Goal: Task Accomplishment & Management: Manage account settings

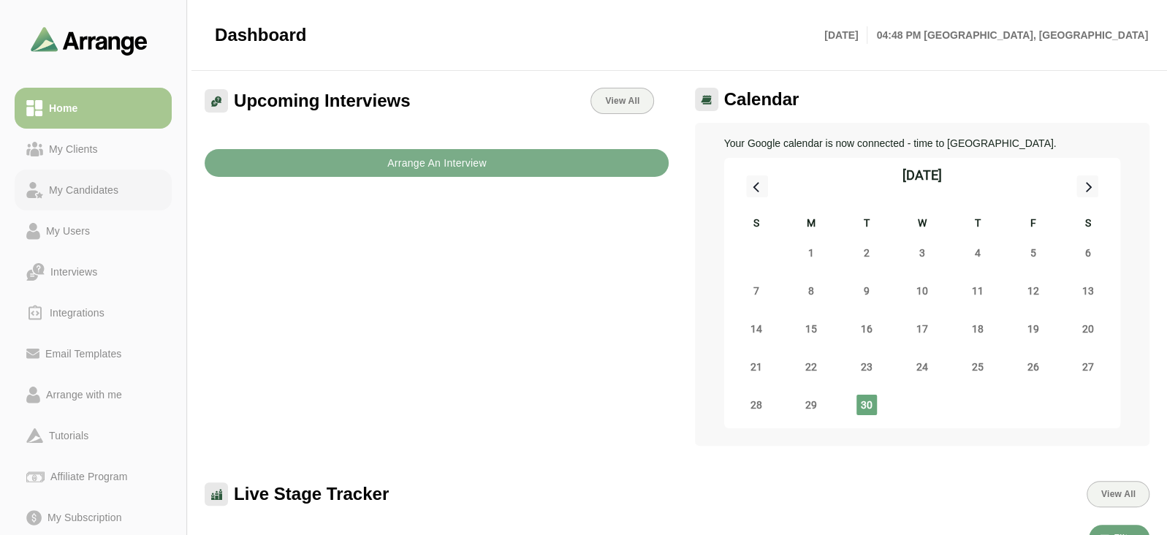
click at [139, 188] on div "My Candidates" at bounding box center [93, 190] width 134 height 18
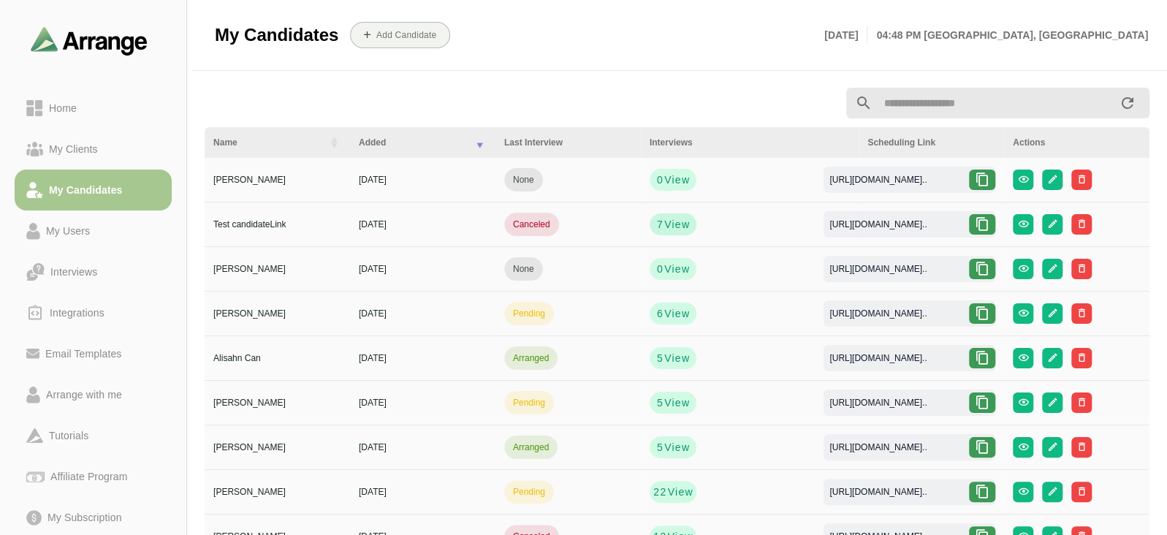
click at [656, 228] on strong "7" at bounding box center [659, 224] width 7 height 15
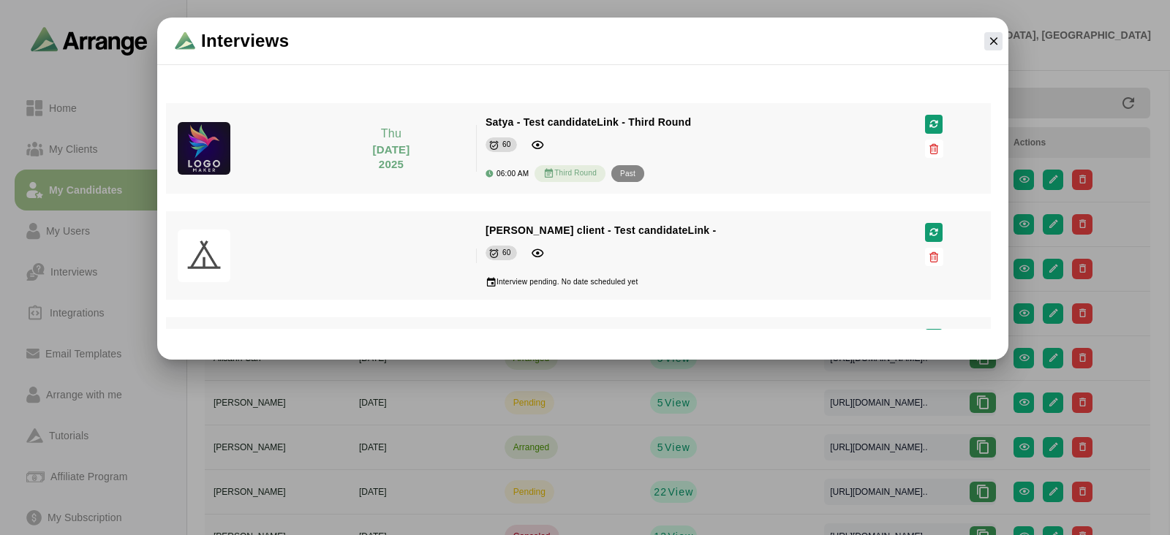
scroll to position [499, 0]
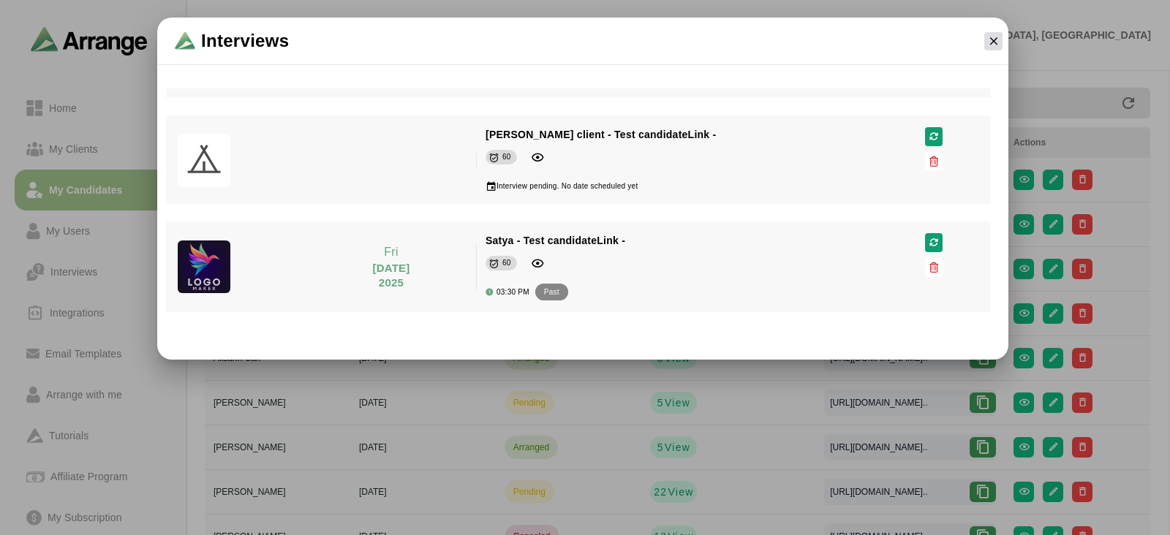
click at [987, 42] on icon "button" at bounding box center [993, 40] width 13 height 13
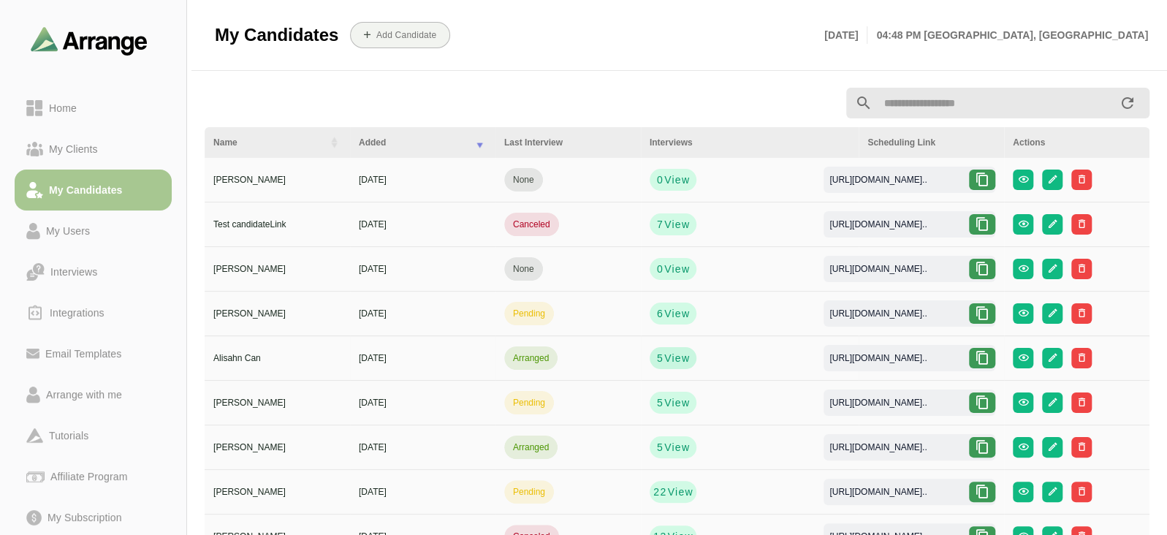
click at [664, 355] on span "View" at bounding box center [677, 358] width 26 height 15
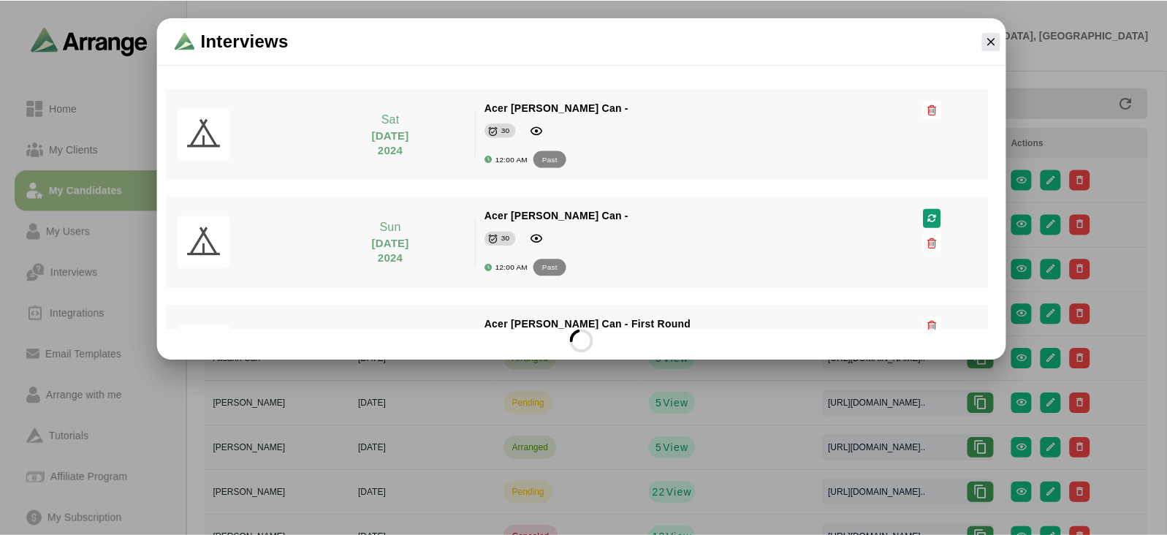
scroll to position [300, 0]
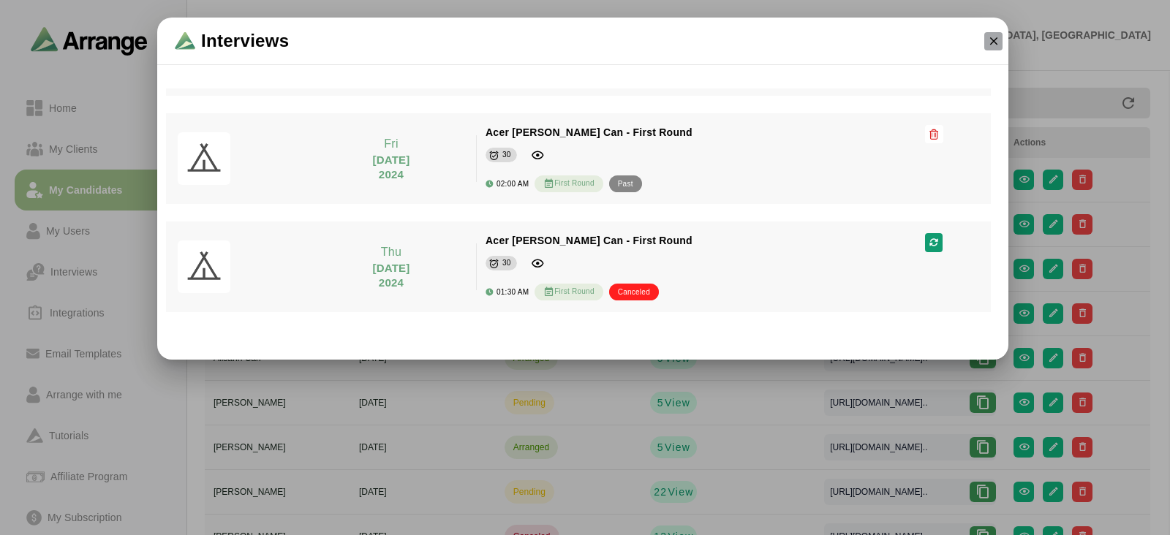
click at [993, 49] on button "button" at bounding box center [993, 41] width 18 height 18
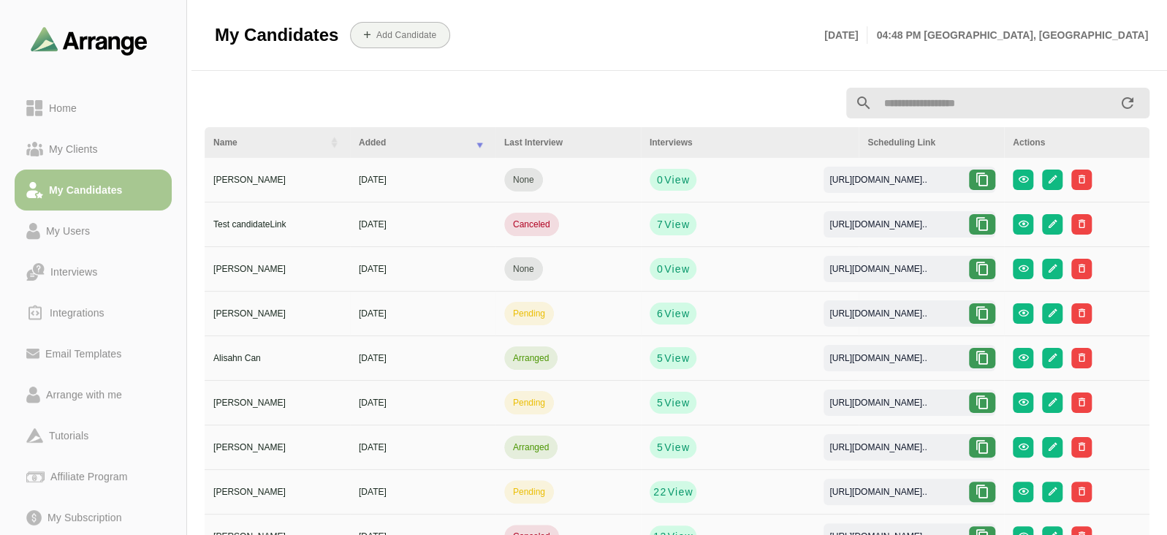
scroll to position [113, 0]
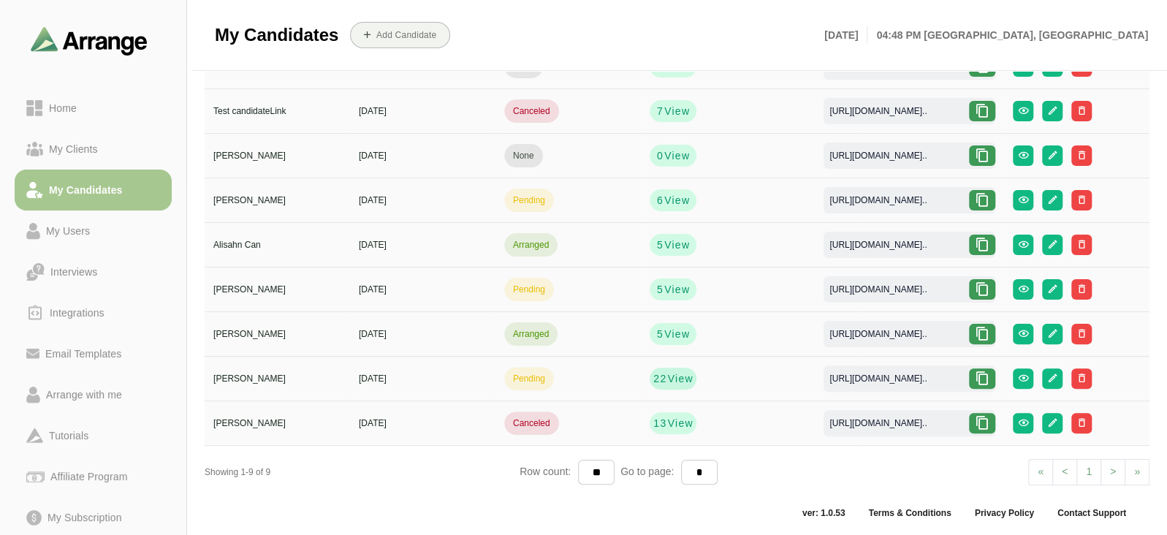
click at [667, 375] on span "View" at bounding box center [680, 378] width 26 height 15
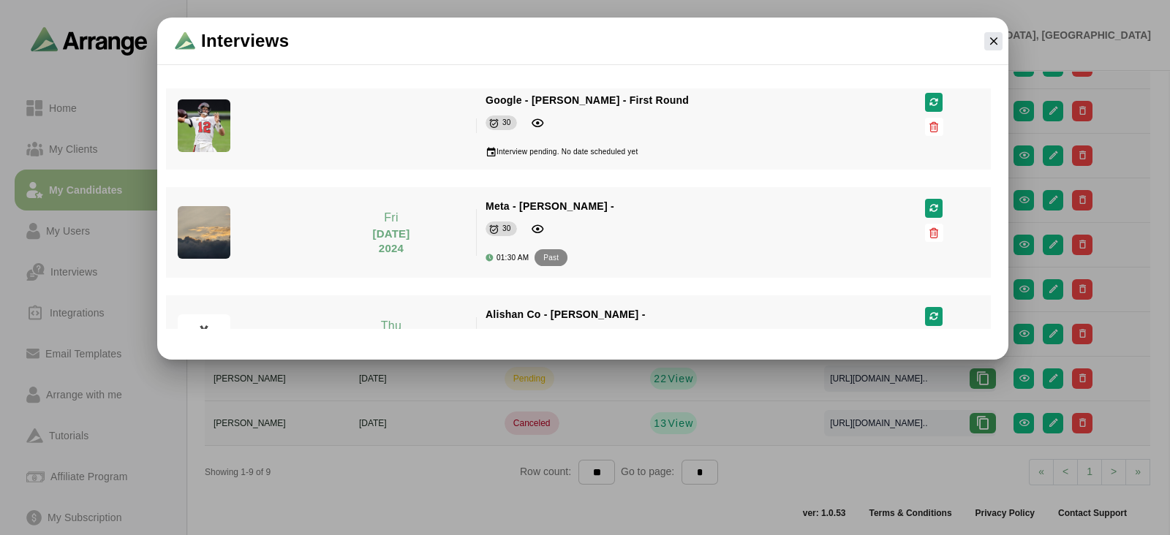
scroll to position [2101, 0]
